Goal: Transaction & Acquisition: Purchase product/service

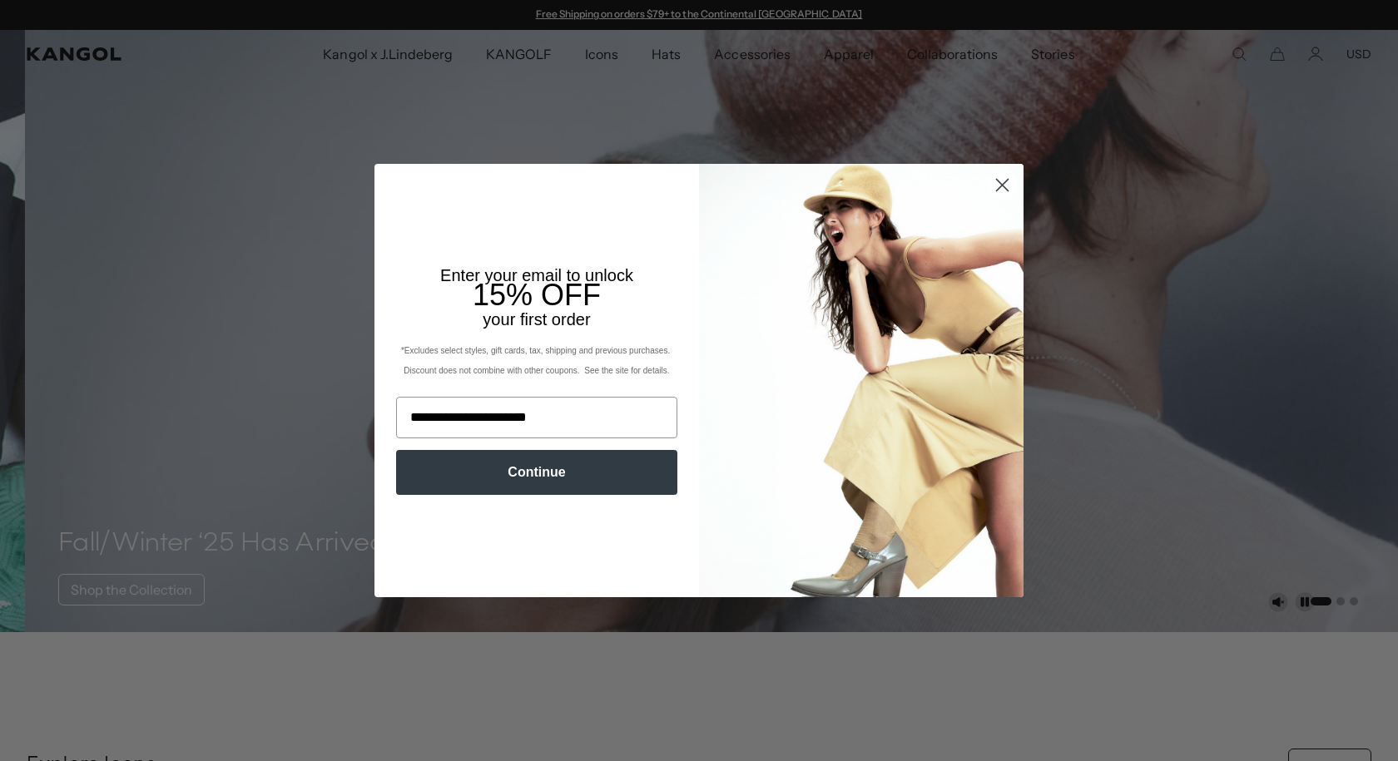
type input "**********"
click at [543, 481] on button "Continue" at bounding box center [536, 472] width 281 height 45
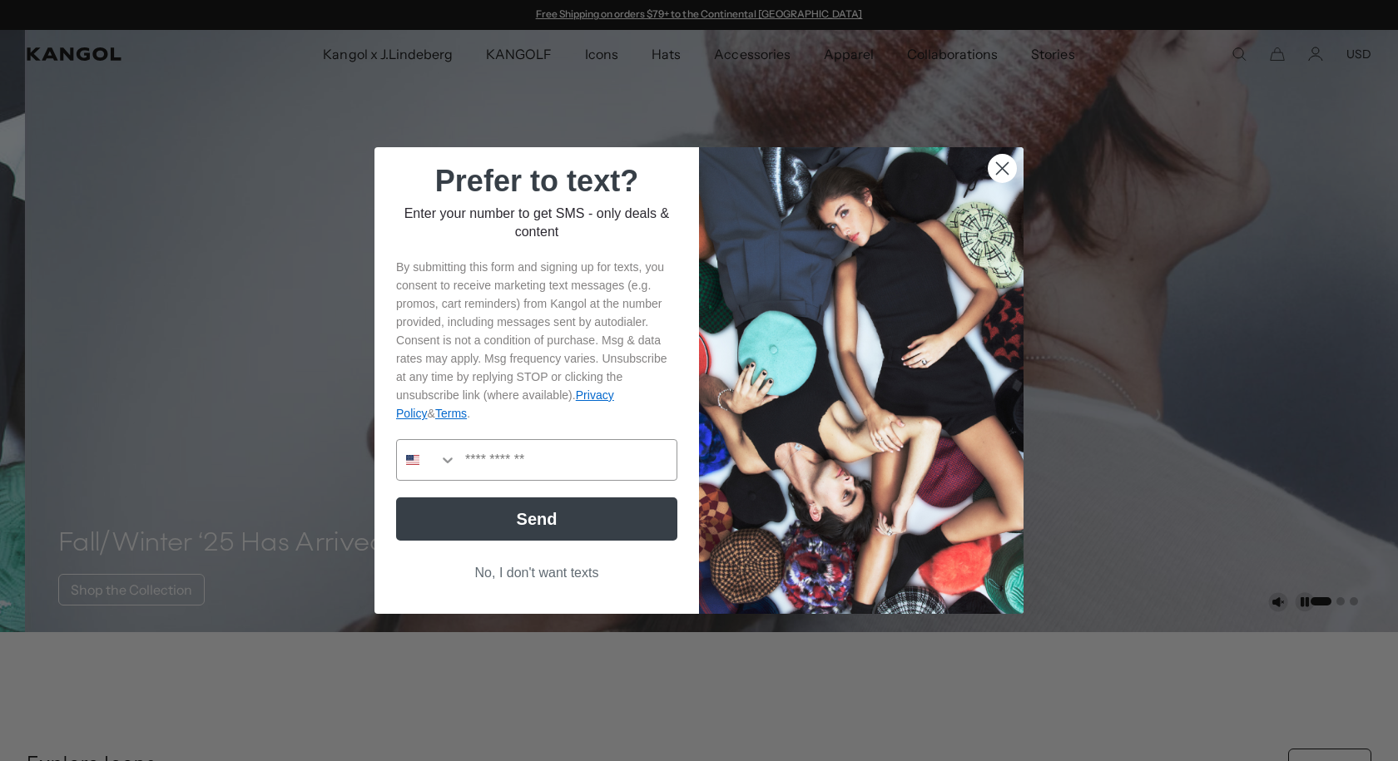
click at [551, 569] on button "No, I don't want texts" at bounding box center [536, 573] width 281 height 32
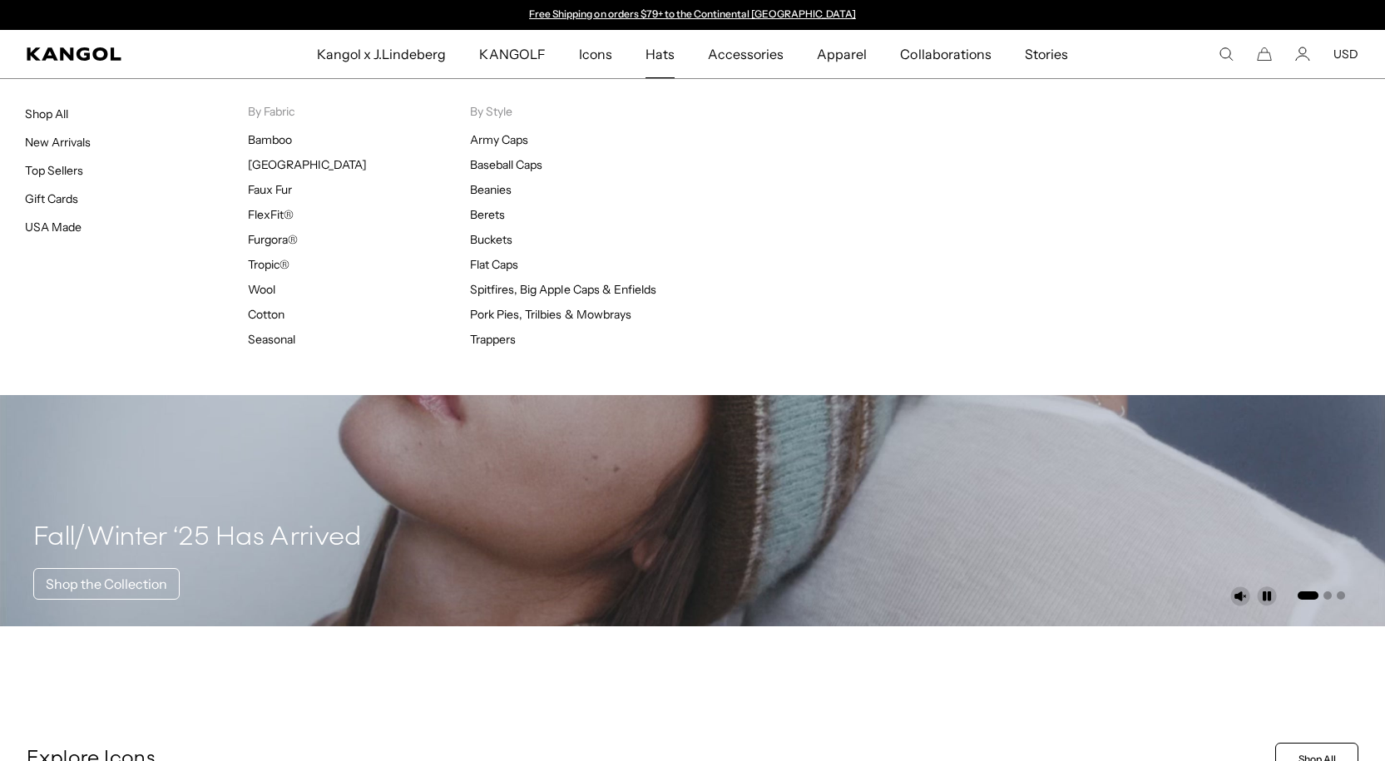
click at [661, 52] on span "Hats" at bounding box center [660, 54] width 29 height 48
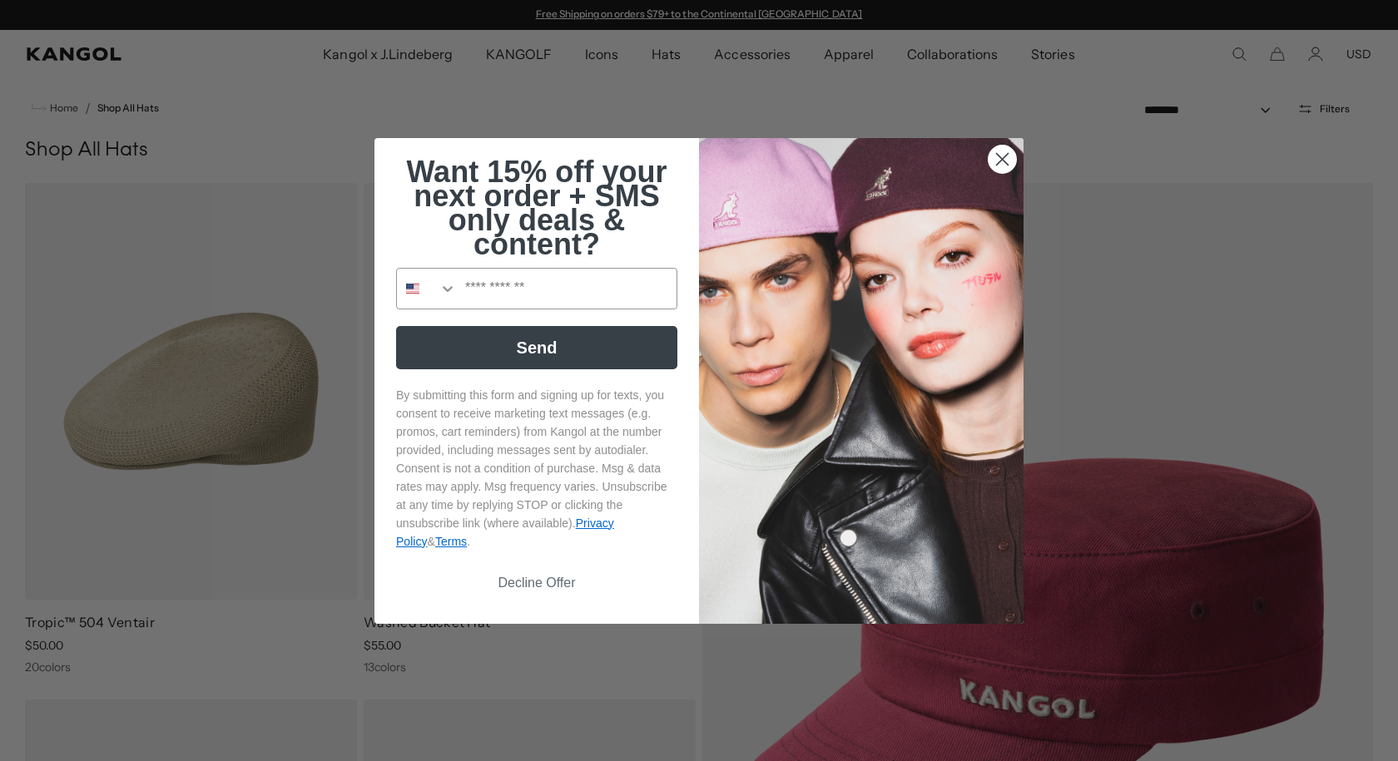
click at [1001, 158] on circle "Close dialog" at bounding box center [1001, 158] width 27 height 27
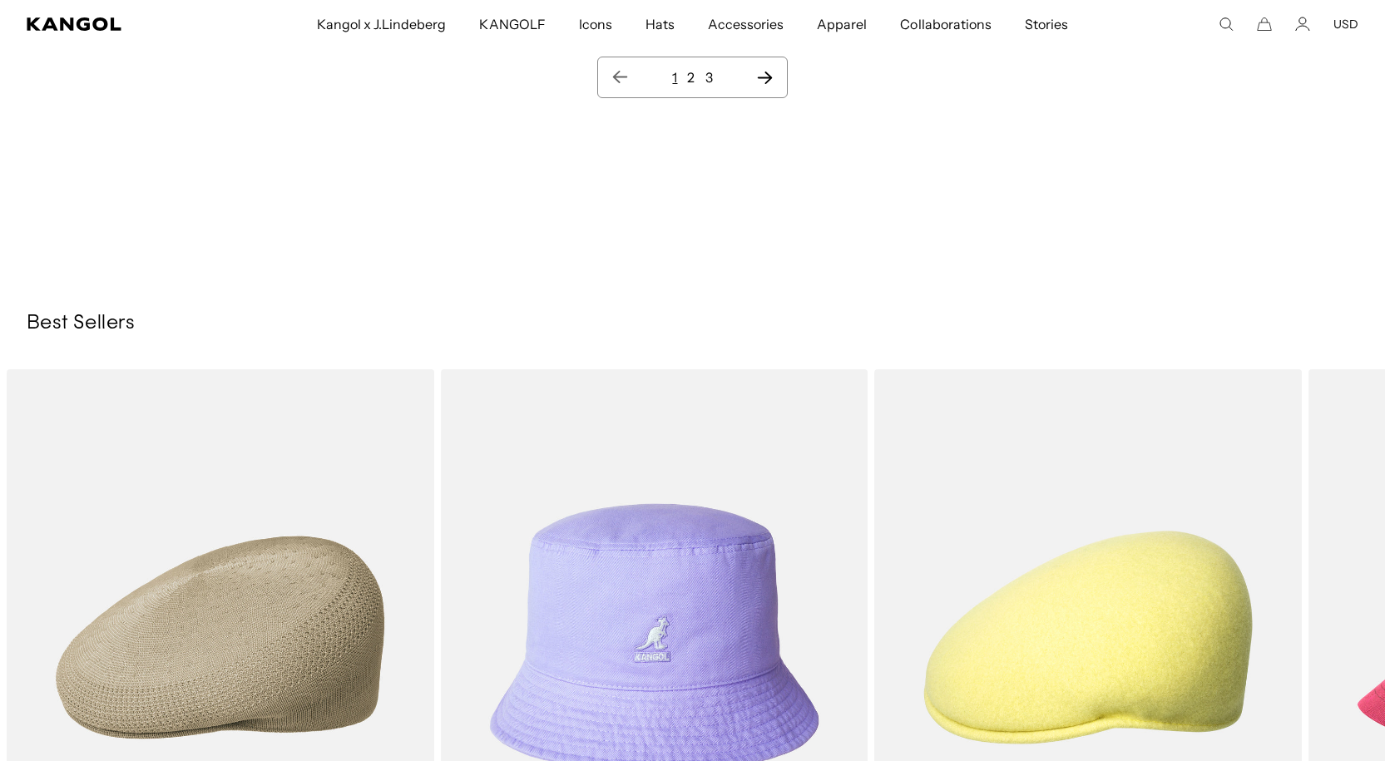
scroll to position [19718, 0]
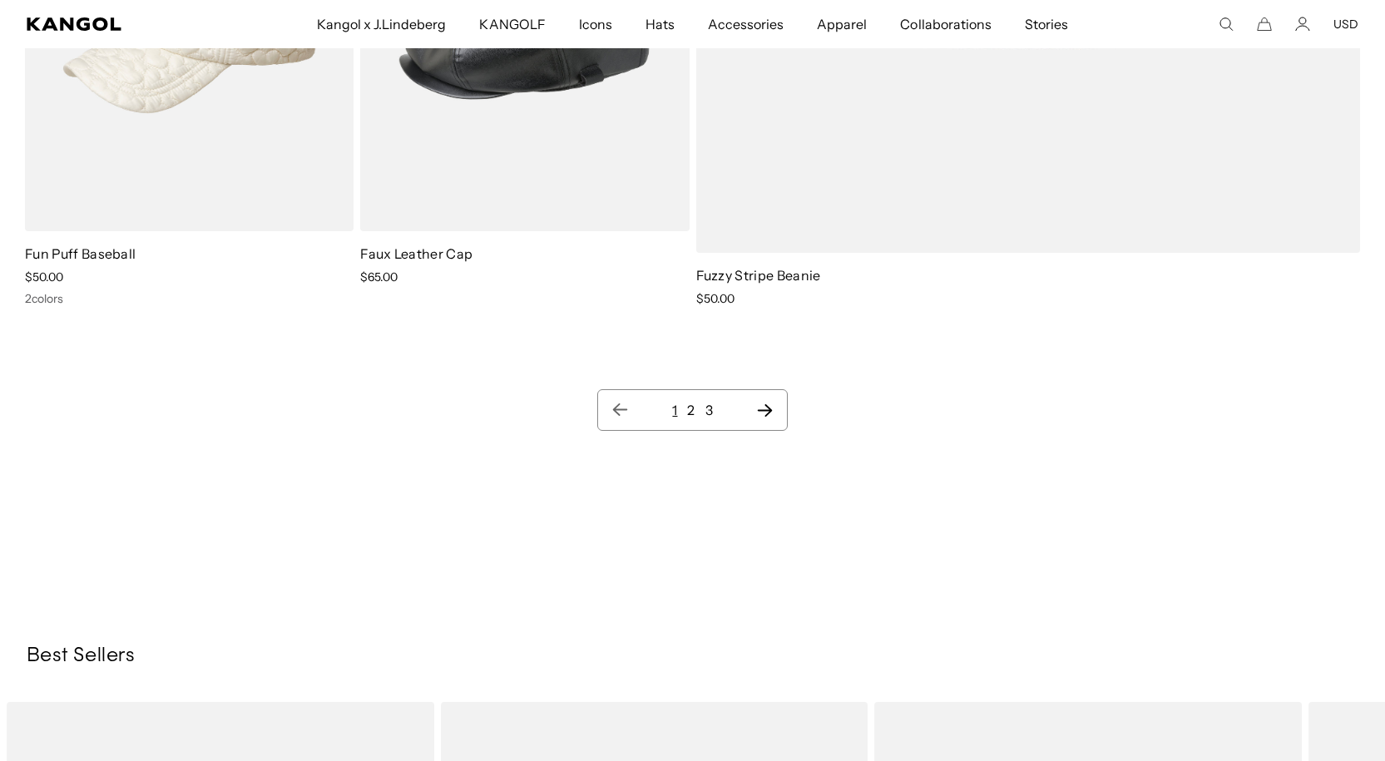
click at [691, 413] on link "2" at bounding box center [690, 410] width 7 height 17
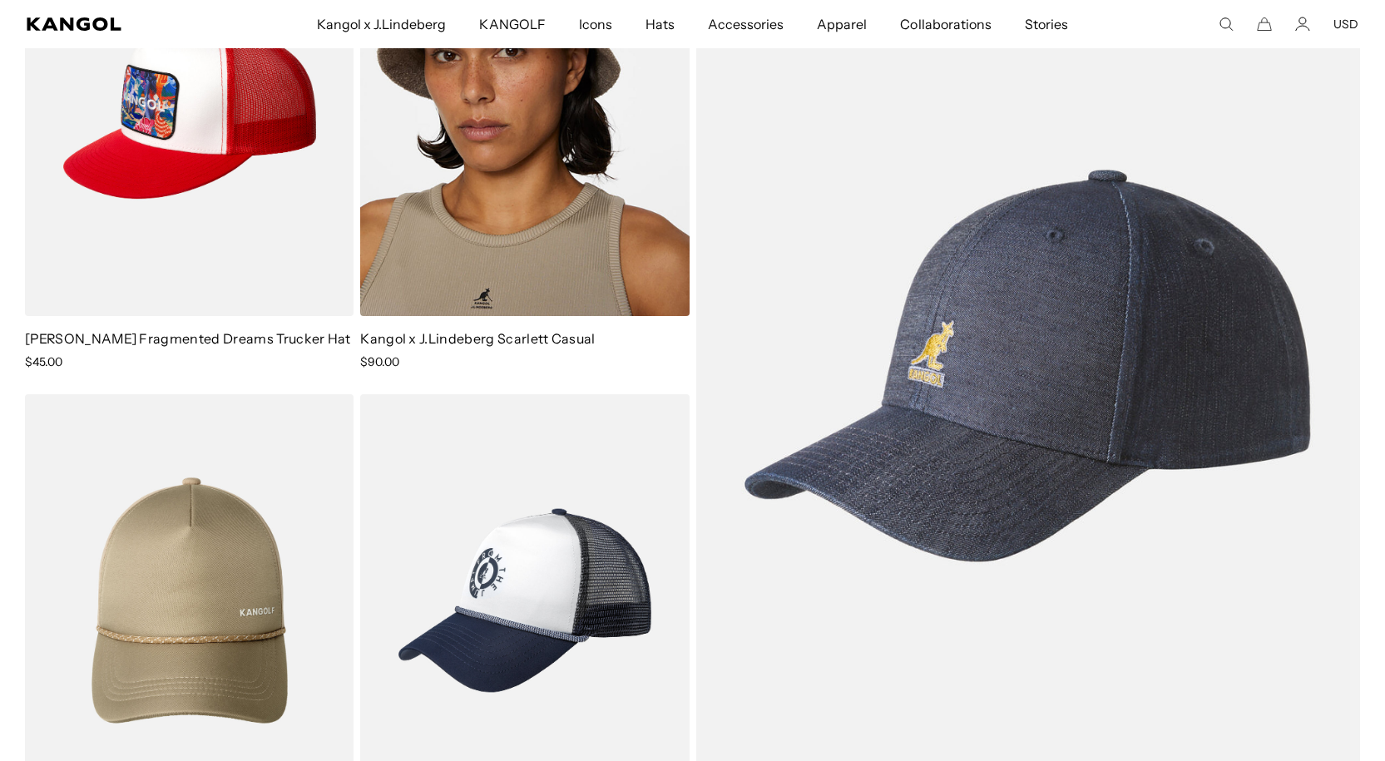
scroll to position [19468, 0]
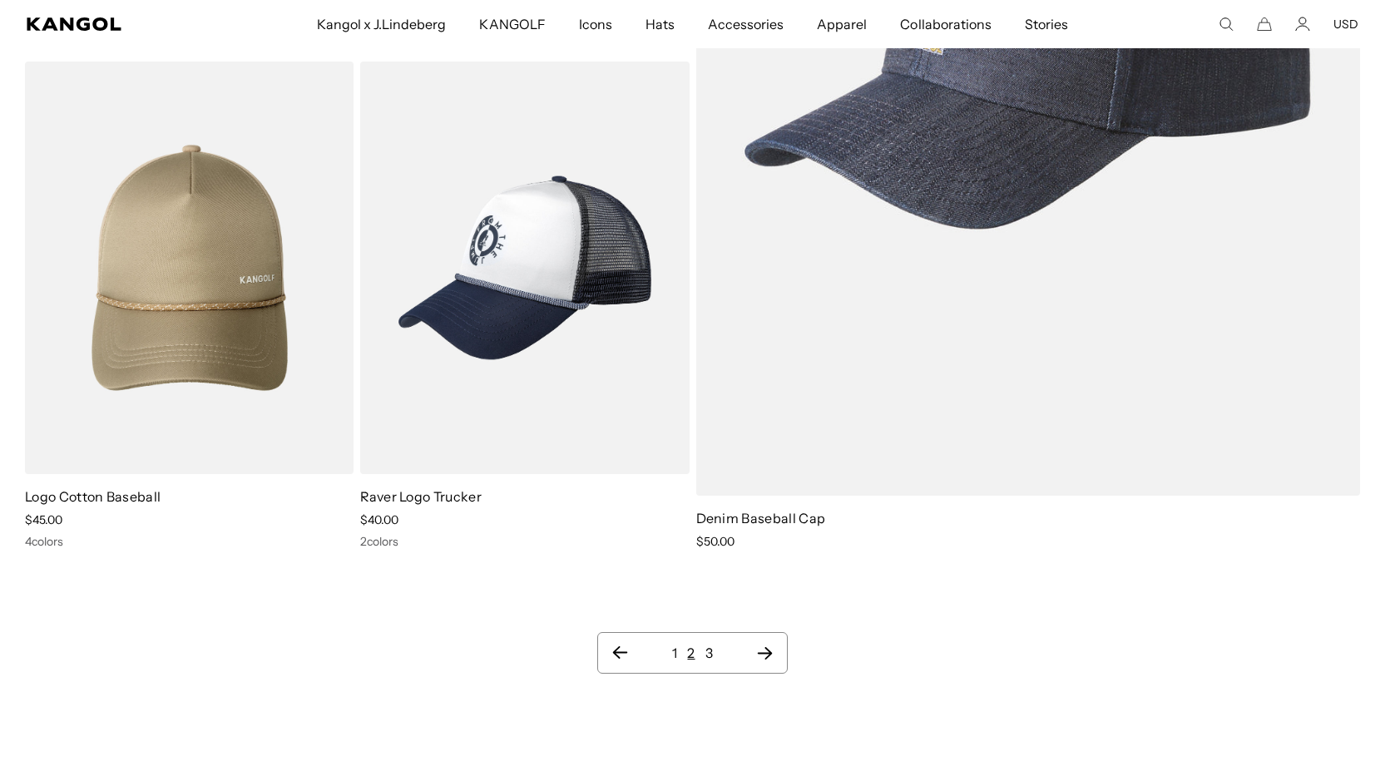
click at [710, 645] on link "3" at bounding box center [709, 653] width 7 height 17
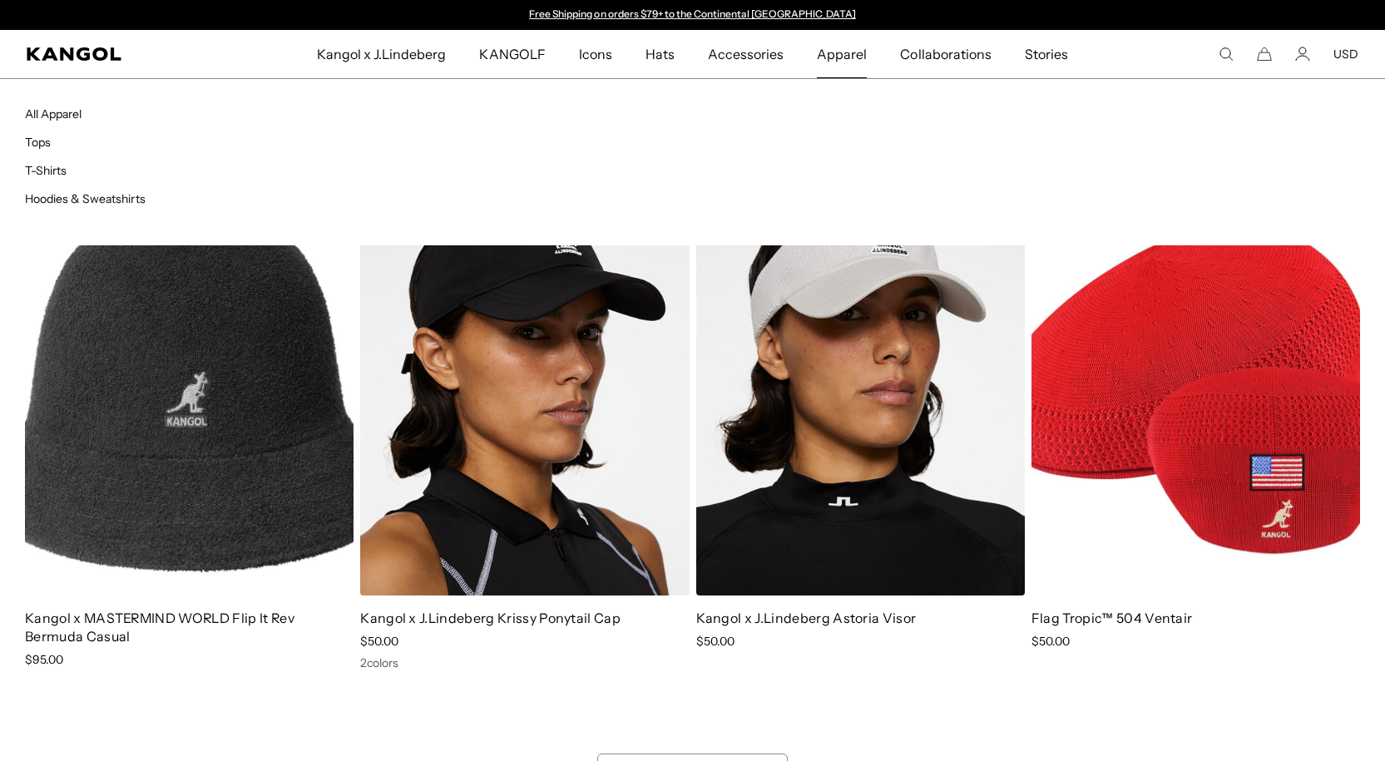
click at [839, 51] on span "Apparel" at bounding box center [842, 54] width 50 height 48
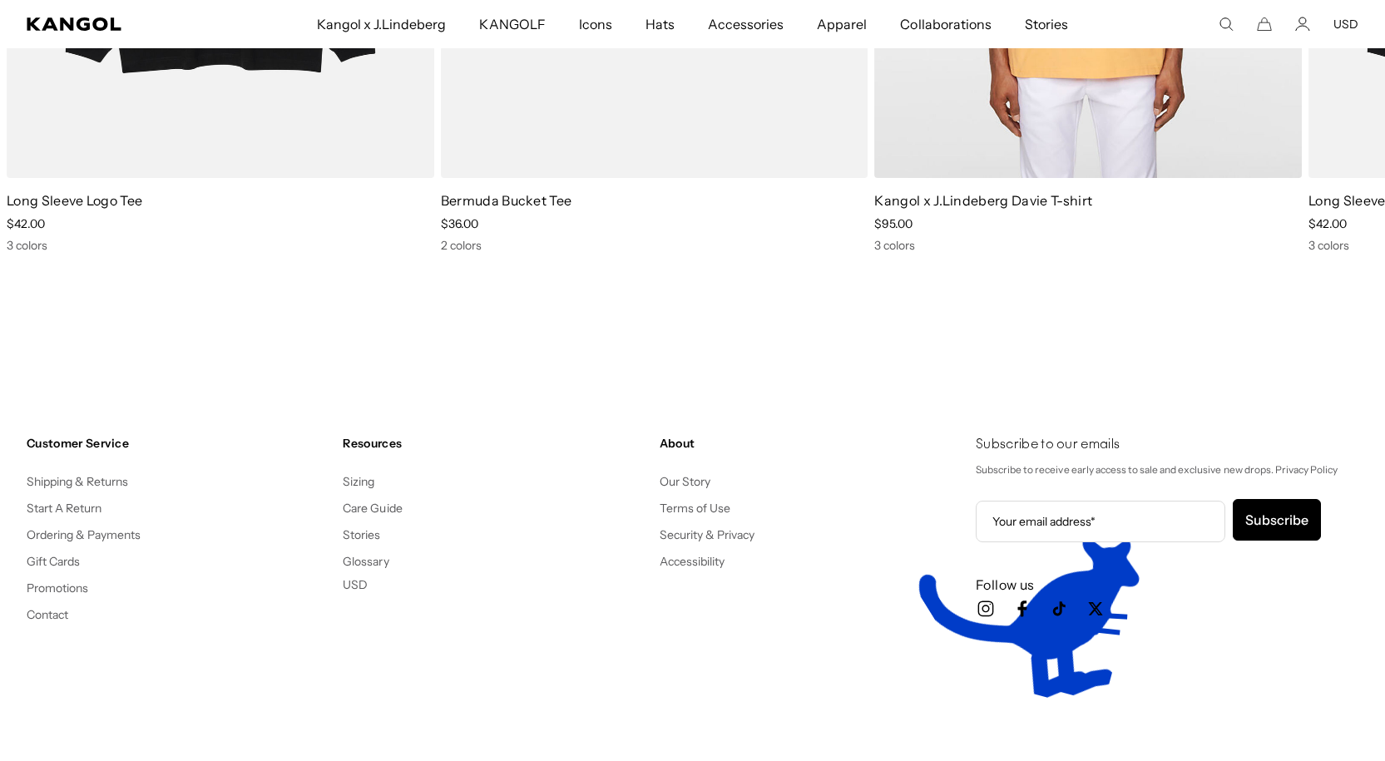
scroll to position [2413, 0]
